Goal: Task Accomplishment & Management: Complete application form

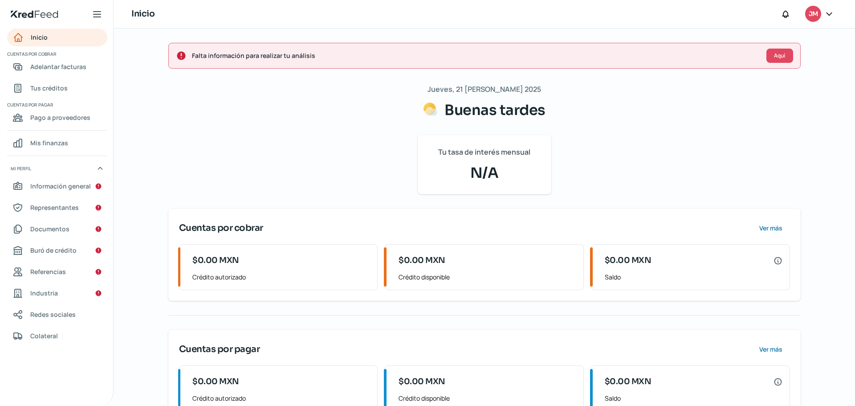
click at [826, 15] on icon at bounding box center [829, 13] width 9 height 9
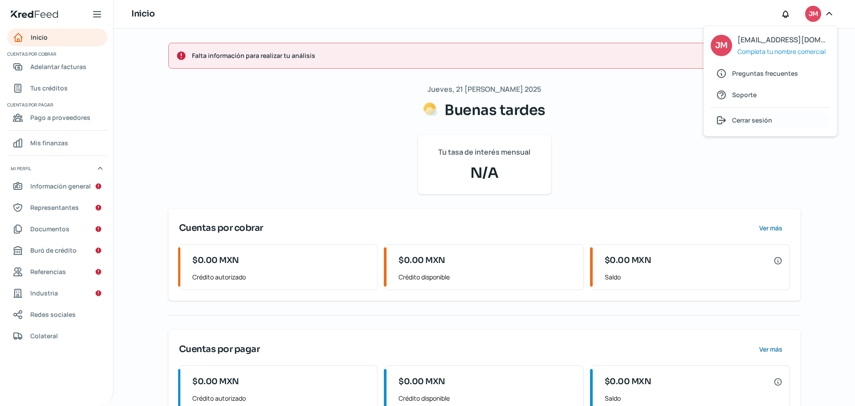
click at [765, 121] on span "Cerrar sesión" at bounding box center [752, 119] width 40 height 11
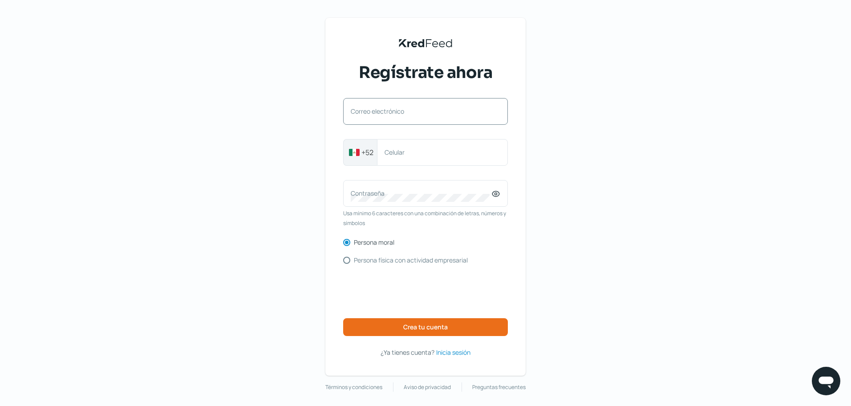
click at [390, 111] on label "Correo electrónico" at bounding box center [421, 111] width 141 height 8
click at [390, 112] on input "Correo electrónico" at bounding box center [426, 116] width 150 height 8
type input "[PERSON_NAME][EMAIL_ADDRESS][DOMAIN_NAME]"
click at [436, 153] on label "Celular" at bounding box center [438, 152] width 107 height 8
click at [436, 153] on input "Celular" at bounding box center [443, 152] width 116 height 8
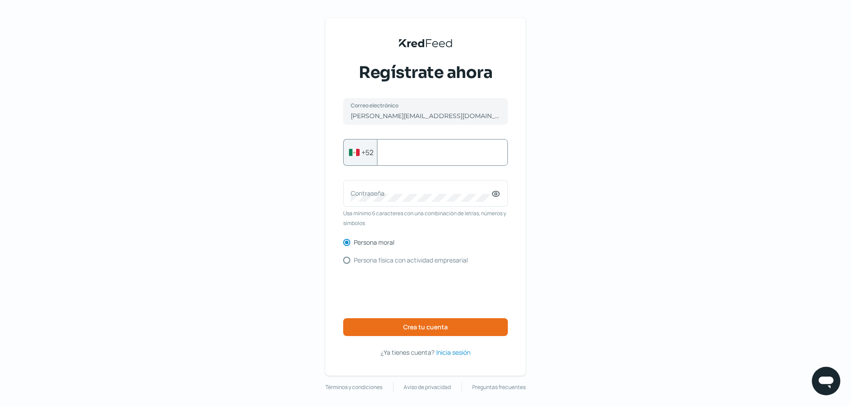
paste input "5528273597"
type input "5528273597"
click at [433, 191] on label "Contraseña" at bounding box center [421, 193] width 141 height 8
click at [467, 325] on button "Crea tu cuenta" at bounding box center [425, 327] width 165 height 18
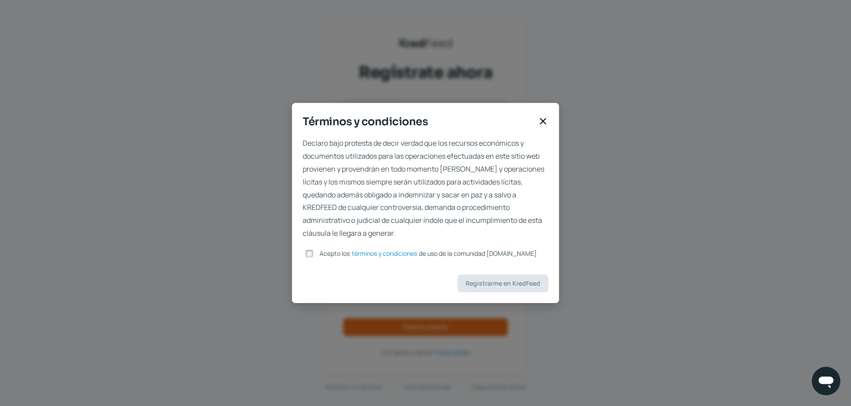
click at [313, 255] on input "Acepto los términos y condiciones de uso de la comunidad [DOMAIN_NAME]" at bounding box center [309, 253] width 8 height 8
checkbox input "true"
click at [513, 286] on span "Registrarme en KredFeed" at bounding box center [503, 283] width 75 height 6
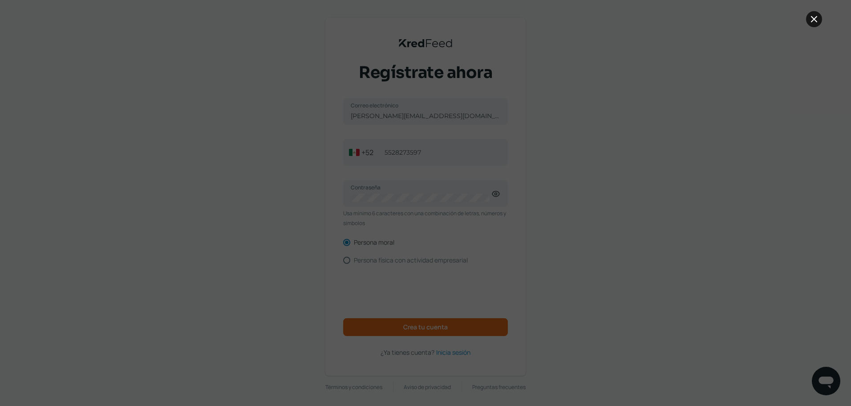
click at [813, 20] on icon at bounding box center [814, 18] width 5 height 5
